Goal: Task Accomplishment & Management: Use online tool/utility

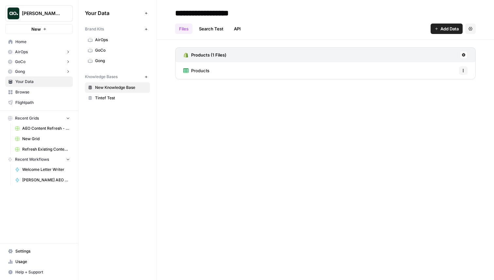
click at [57, 41] on span "Home" at bounding box center [42, 42] width 55 height 6
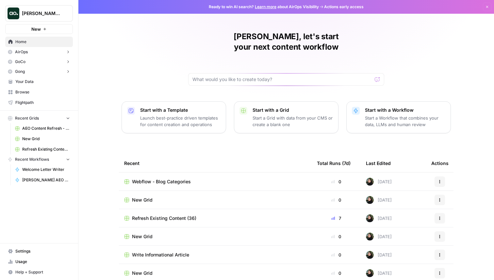
click at [157, 215] on span "Refresh Existing Content (36)" at bounding box center [164, 218] width 64 height 7
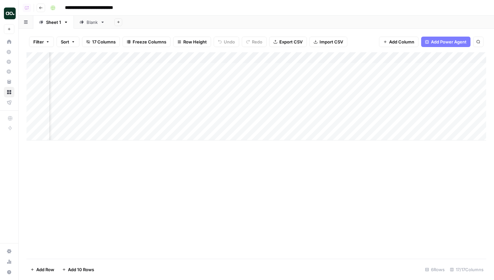
scroll to position [0, 306]
click at [171, 67] on div "Add Column" at bounding box center [255, 96] width 459 height 88
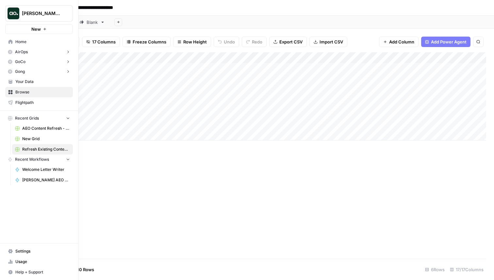
click at [15, 39] on link "Home" at bounding box center [39, 42] width 68 height 10
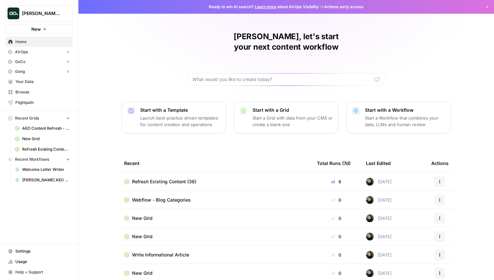
click at [171, 251] on span "Write Informational Article" at bounding box center [160, 254] width 57 height 7
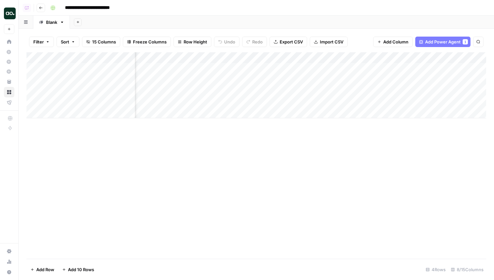
scroll to position [0, 152]
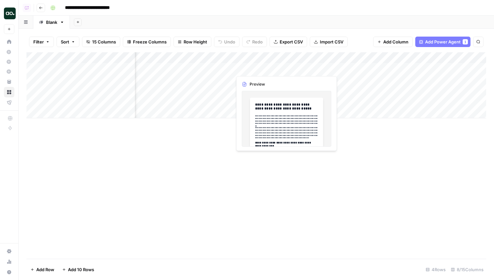
click at [284, 67] on div "Add Column" at bounding box center [255, 85] width 459 height 66
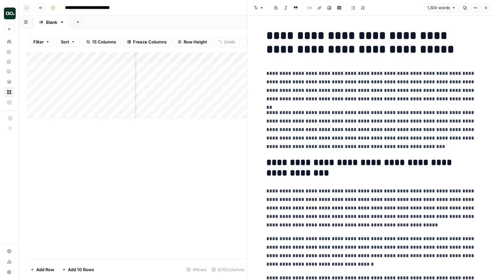
click at [11, 36] on nav "Home AirOps Insights Opportunities GoCo Insights Opportunities Gong Insights Op…" at bounding box center [9, 72] width 18 height 76
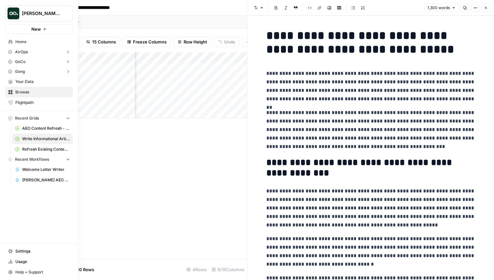
click at [38, 149] on span "Refresh Existing Content (36)" at bounding box center [46, 149] width 48 height 6
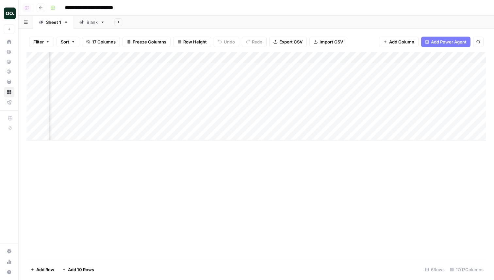
scroll to position [0, 583]
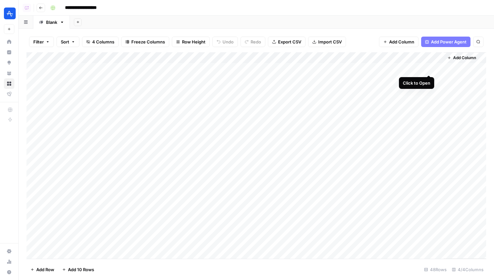
click at [428, 67] on div "Add Column" at bounding box center [255, 155] width 459 height 206
